Goal: Find specific page/section: Find specific page/section

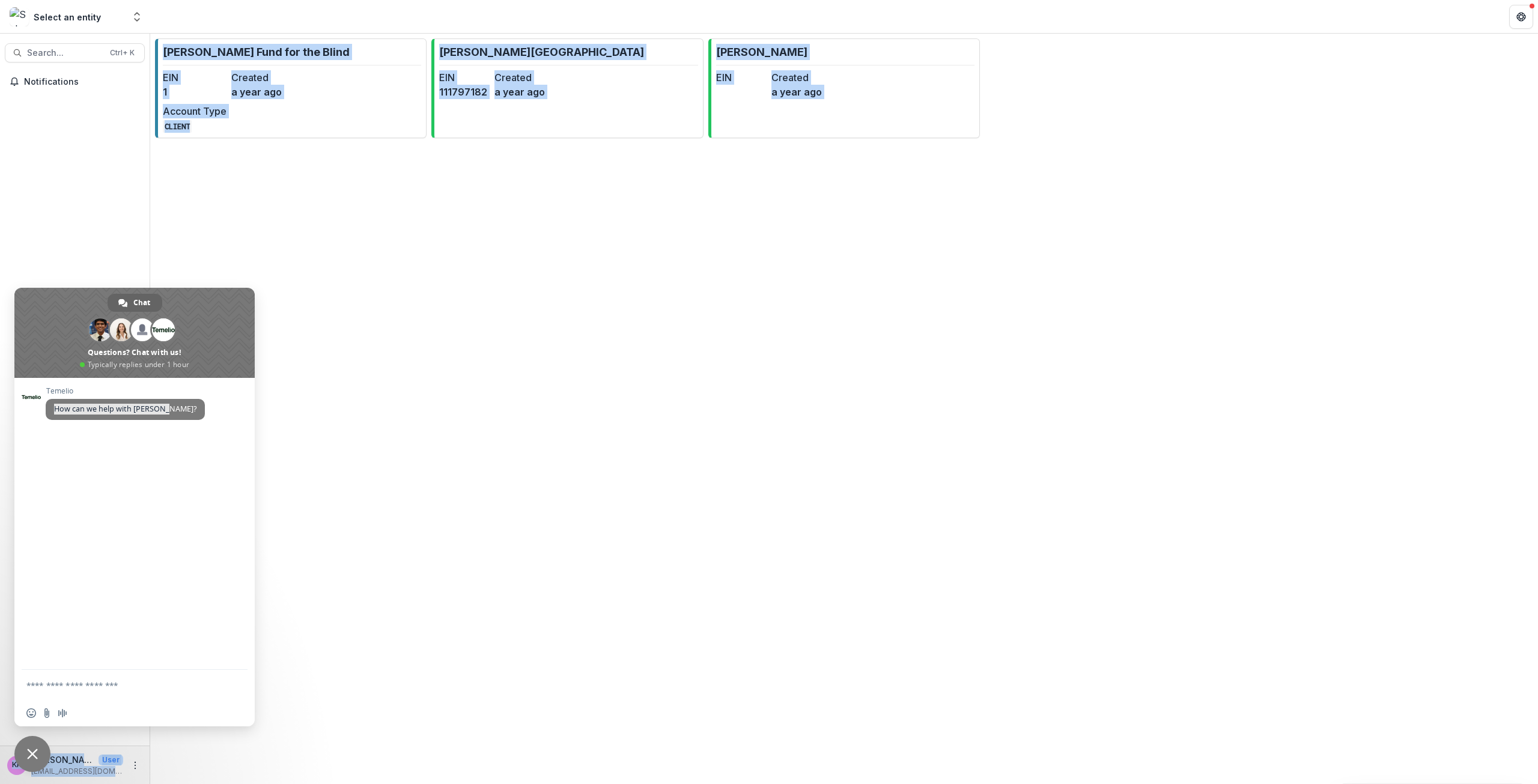
click at [18, 756] on body "Skip to content Select an entity Aggregate Analysis Foundations [PERSON_NAME] F…" at bounding box center [769, 392] width 1538 height 784
click at [34, 753] on span "Close chat" at bounding box center [32, 754] width 11 height 11
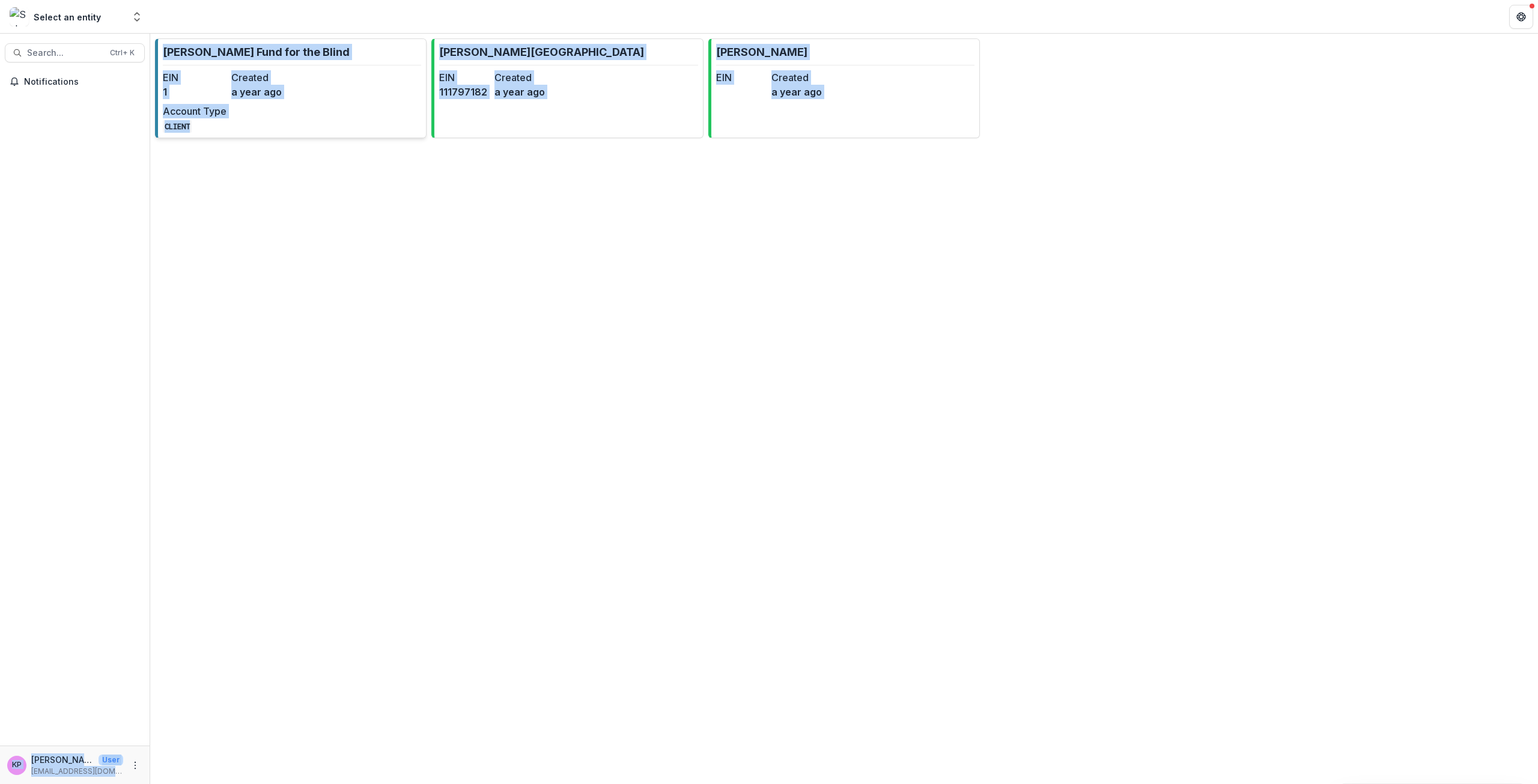
click at [280, 76] on dt "Created" at bounding box center [263, 78] width 64 height 15
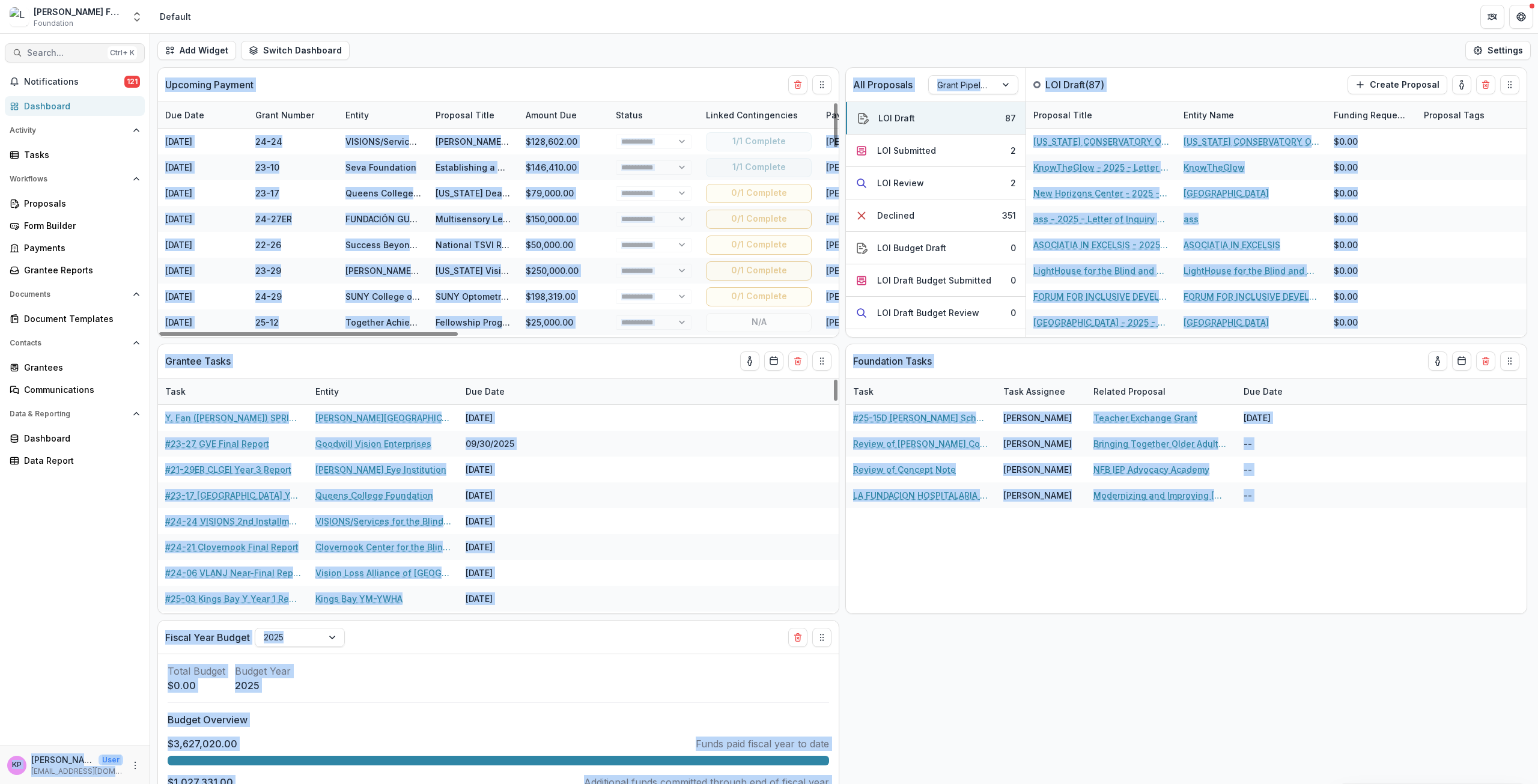
click at [75, 55] on span "Search..." at bounding box center [65, 53] width 76 height 10
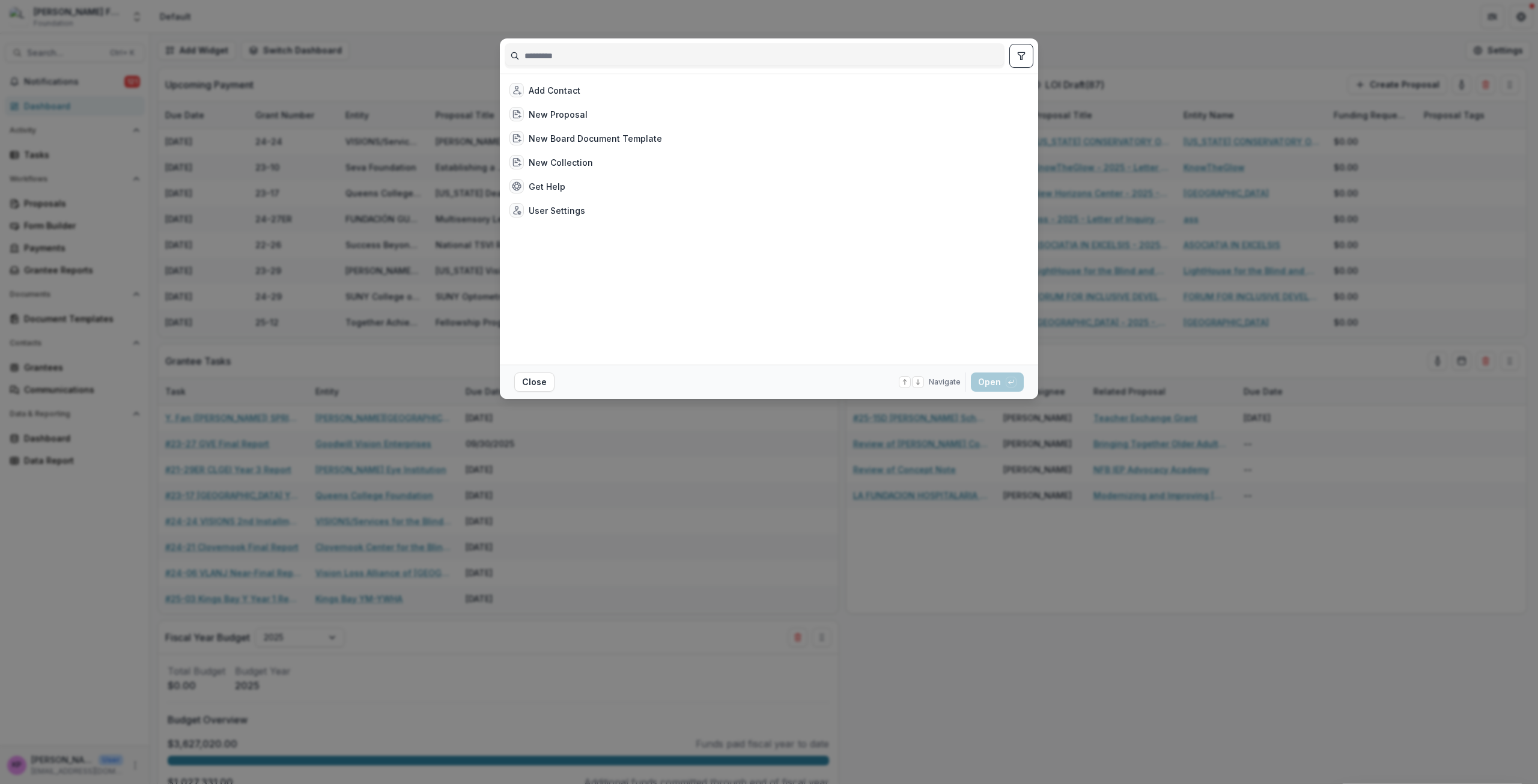
click at [570, 60] on input at bounding box center [755, 56] width 499 height 19
click at [668, 53] on input at bounding box center [755, 56] width 499 height 19
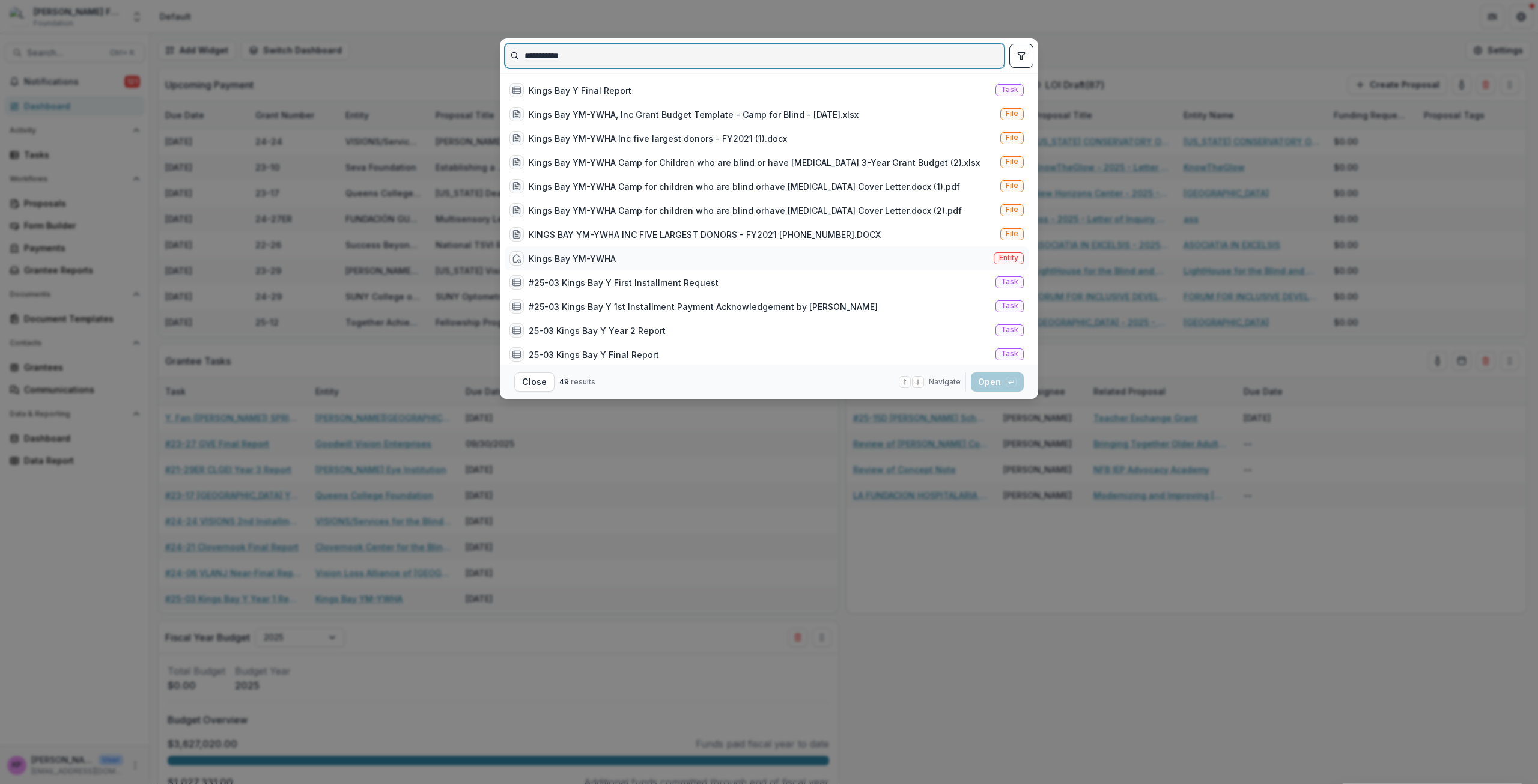
type input "**********"
click at [613, 258] on div "Kings Bay YM-YWHA" at bounding box center [572, 258] width 87 height 13
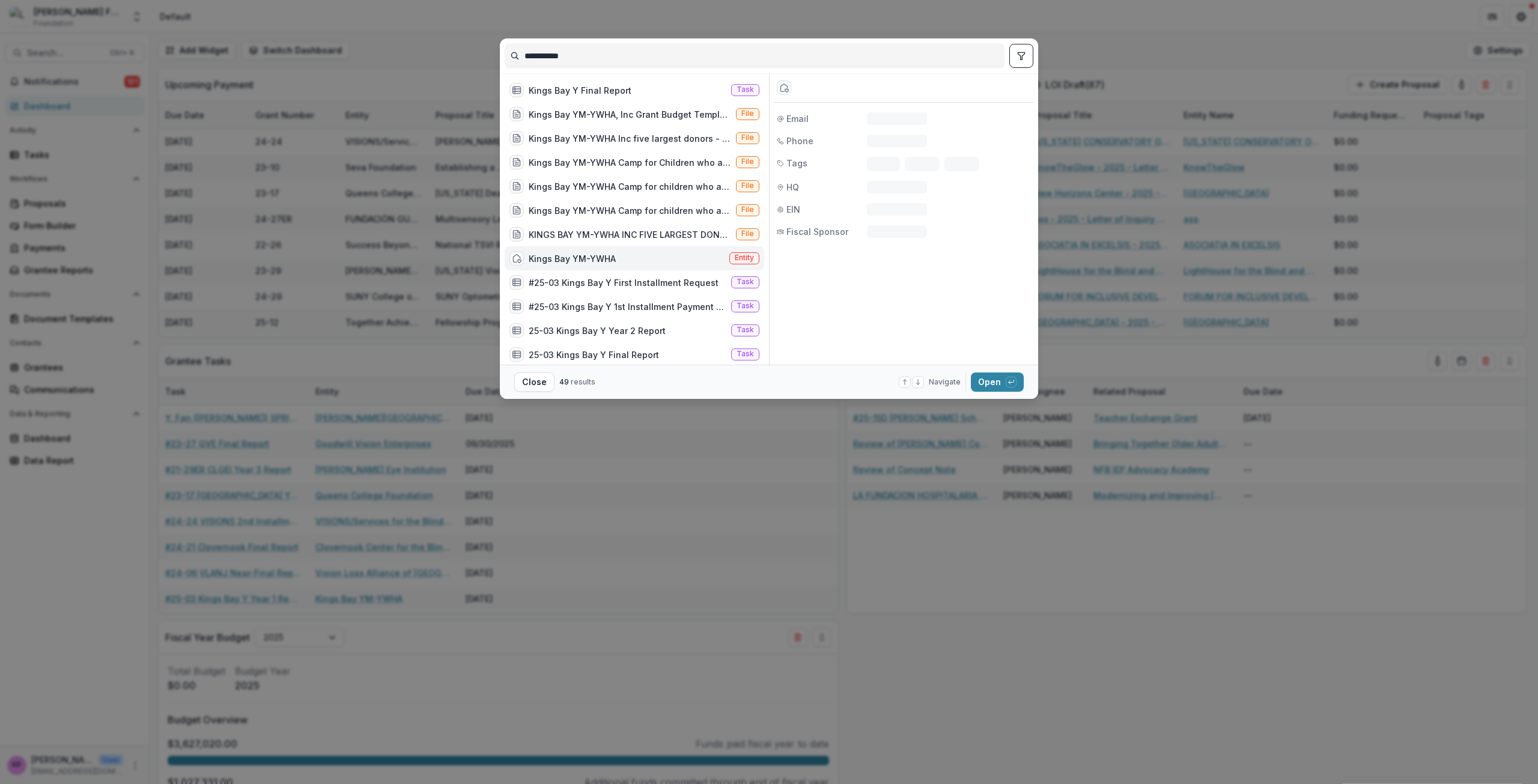
click at [613, 258] on div "Kings Bay YM-YWHA" at bounding box center [572, 258] width 87 height 13
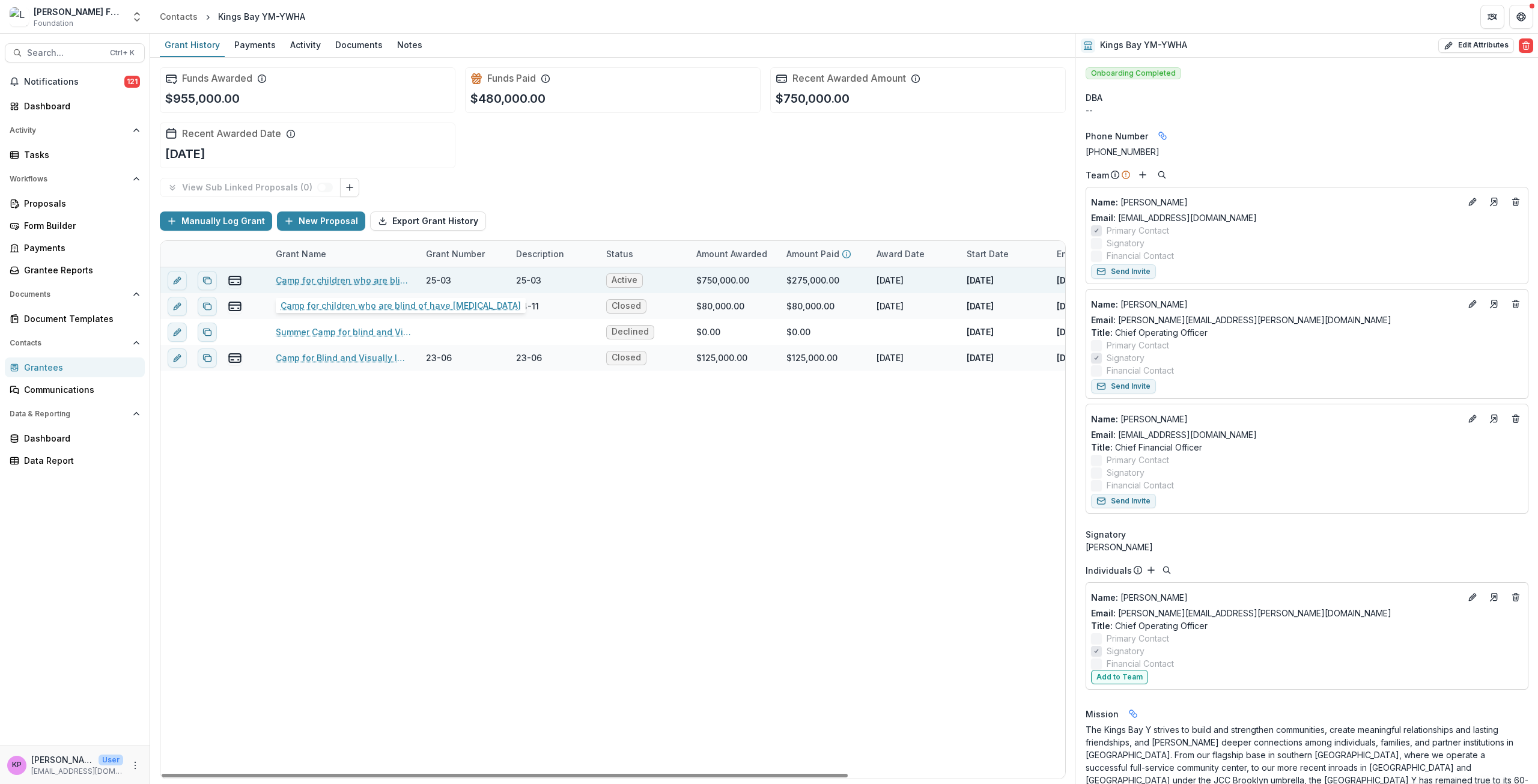
click at [391, 283] on link "Camp for children who are blind of have [MEDICAL_DATA]" at bounding box center [344, 280] width 136 height 13
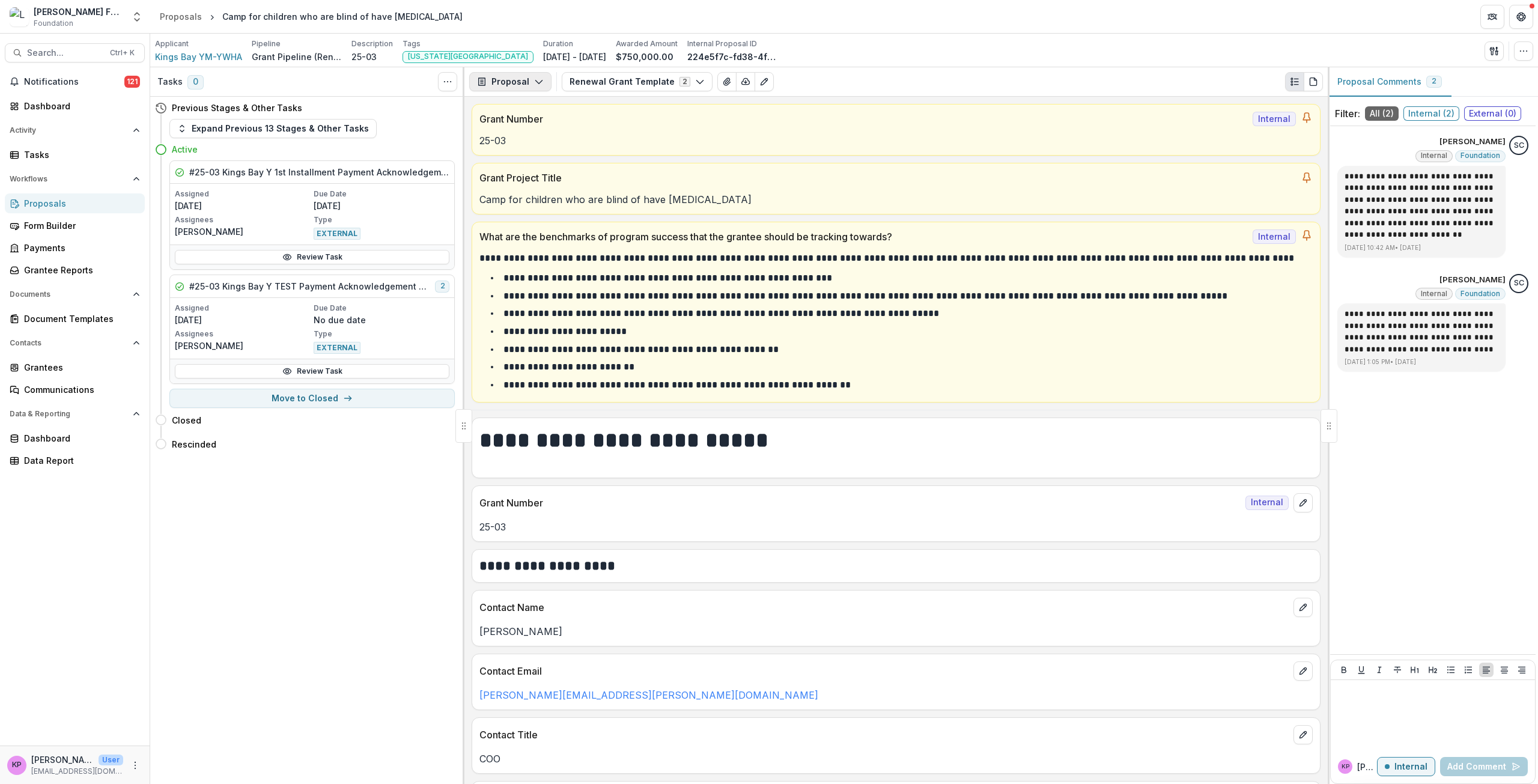
click at [535, 77] on button "Proposal" at bounding box center [510, 81] width 82 height 19
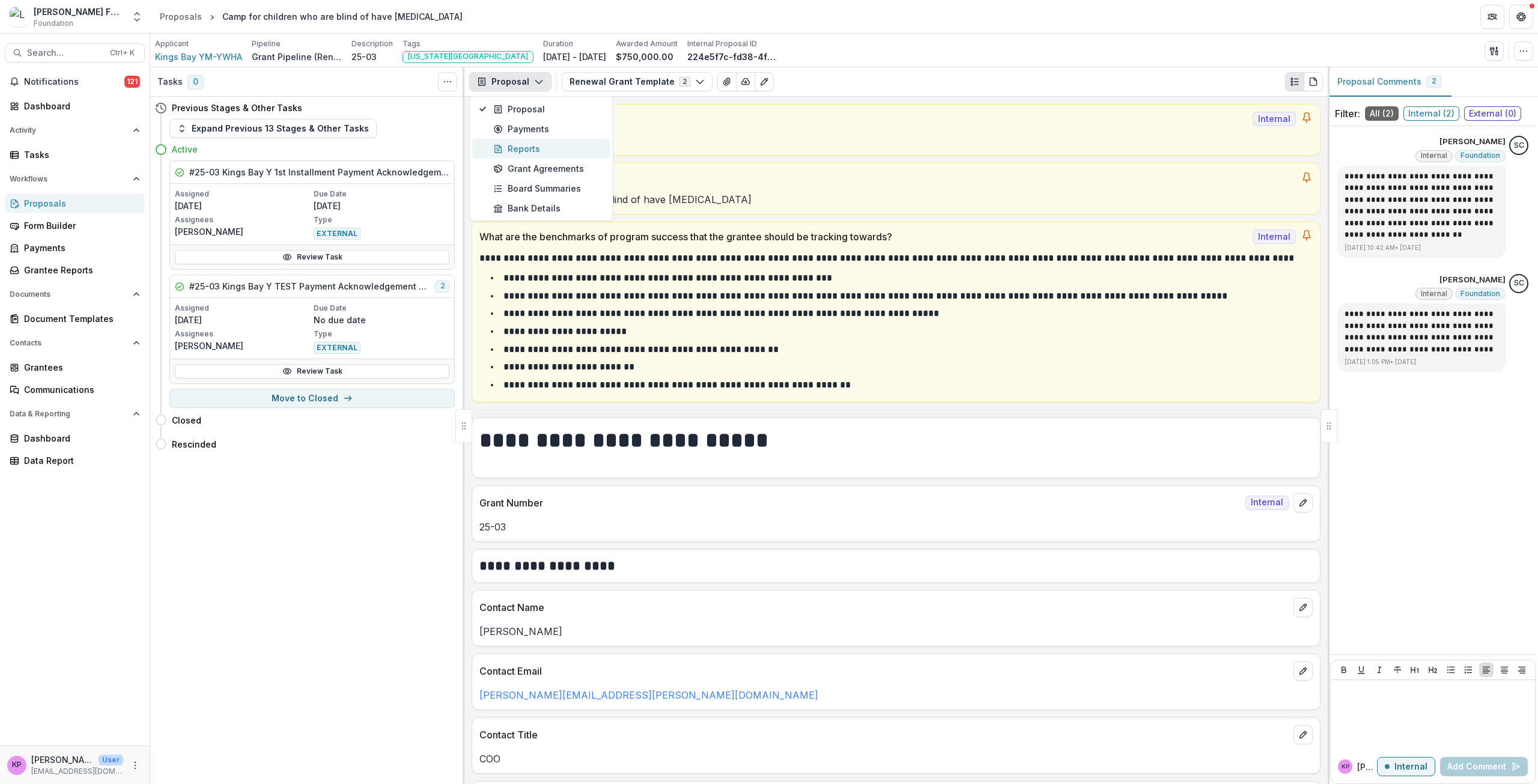
click at [525, 145] on div "Reports" at bounding box center [548, 148] width 110 height 13
